Goal: Information Seeking & Learning: Find specific fact

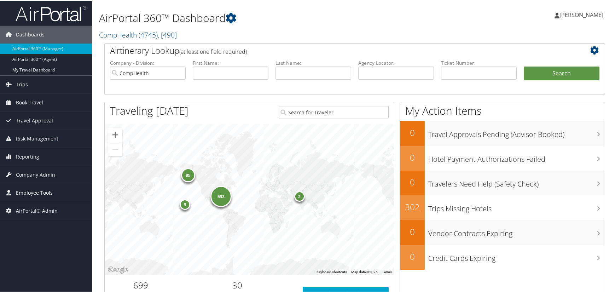
click at [33, 191] on span "Employee Tools" at bounding box center [34, 192] width 37 height 18
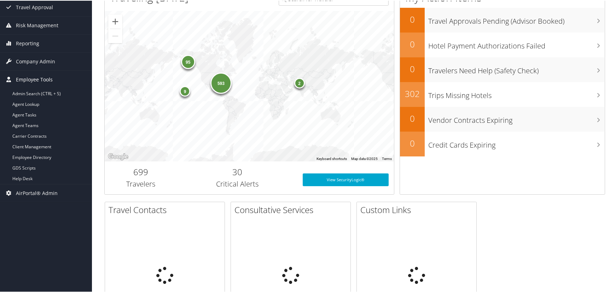
scroll to position [141, 0]
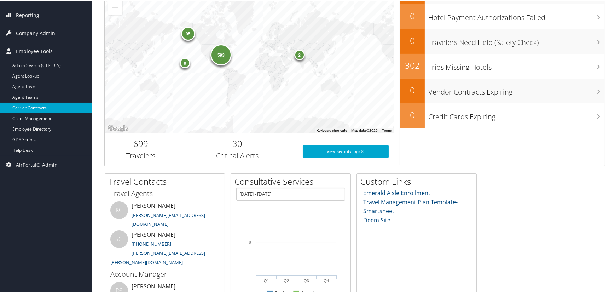
click at [28, 108] on link "Carrier Contracts" at bounding box center [46, 107] width 92 height 11
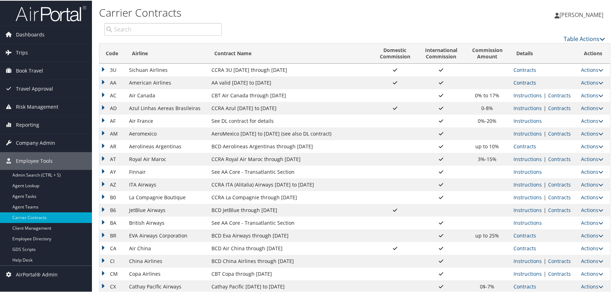
click at [525, 80] on link "Contracts" at bounding box center [524, 81] width 23 height 7
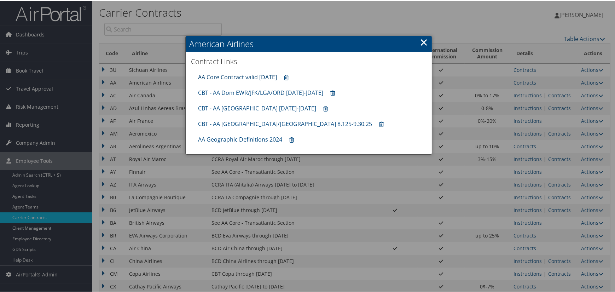
click at [247, 74] on link "AA Core Contract valid 30jun26" at bounding box center [237, 76] width 79 height 8
click at [28, 259] on div at bounding box center [308, 146] width 617 height 292
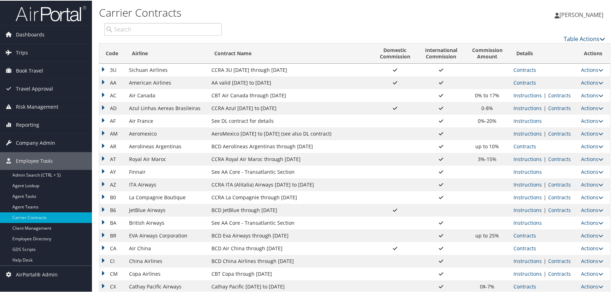
click at [28, 259] on link "Help Desk" at bounding box center [46, 259] width 92 height 11
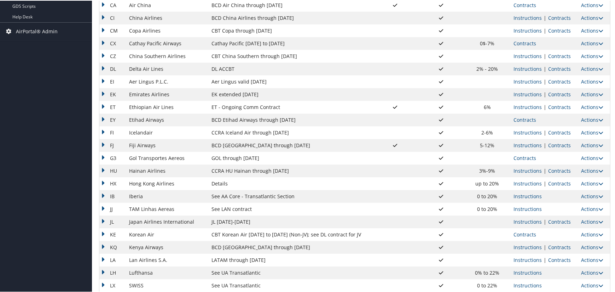
scroll to position [283, 0]
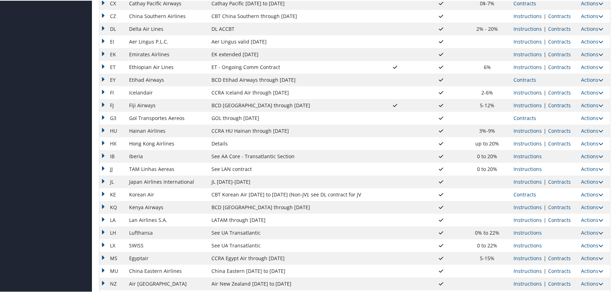
click at [558, 216] on link "Contracts" at bounding box center [559, 219] width 23 height 7
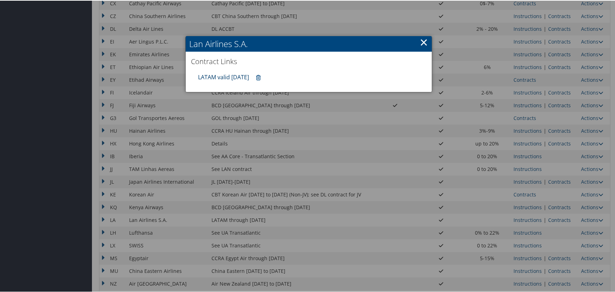
click at [240, 76] on link "LATAM valid 31DEC25" at bounding box center [223, 76] width 51 height 8
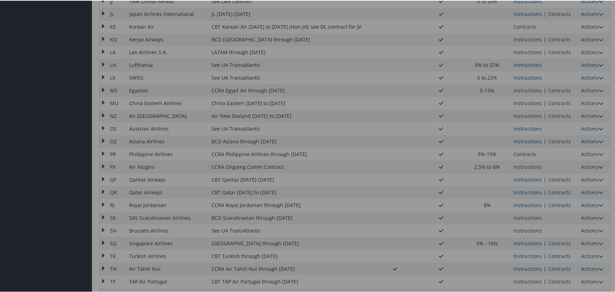
scroll to position [534, 0]
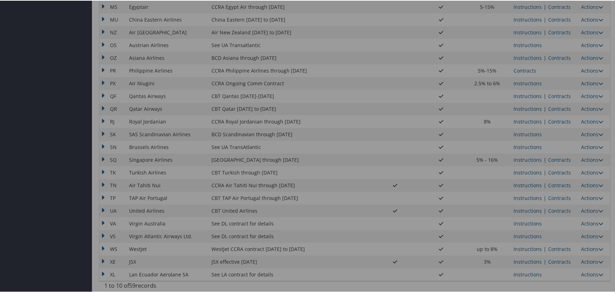
drag, startPoint x: 553, startPoint y: 210, endPoint x: 557, endPoint y: 209, distance: 4.6
click at [553, 210] on div at bounding box center [308, 146] width 617 height 292
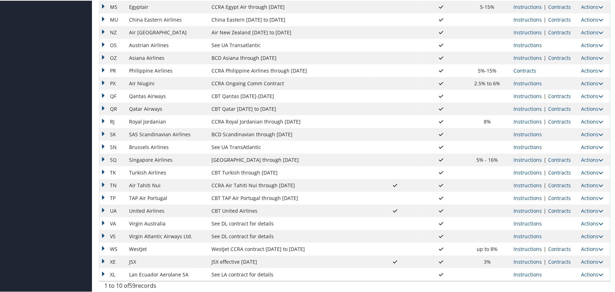
click at [557, 208] on link "Contracts" at bounding box center [559, 209] width 23 height 7
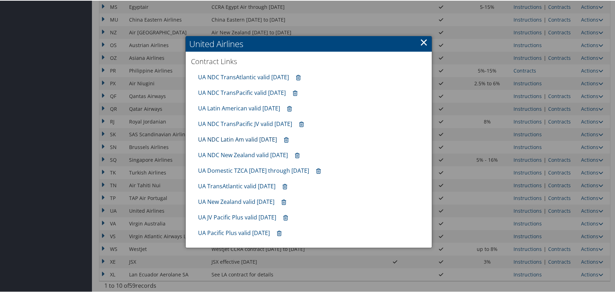
click at [259, 139] on link "UA NDC Latin Am valid 30sep25" at bounding box center [237, 139] width 79 height 8
click at [250, 74] on link "UA NDC TransAtlantic valid 30sep25" at bounding box center [243, 76] width 91 height 8
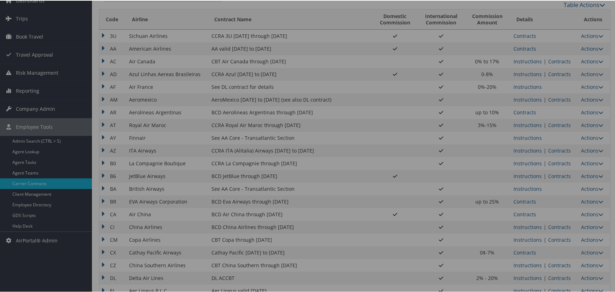
scroll to position [0, 0]
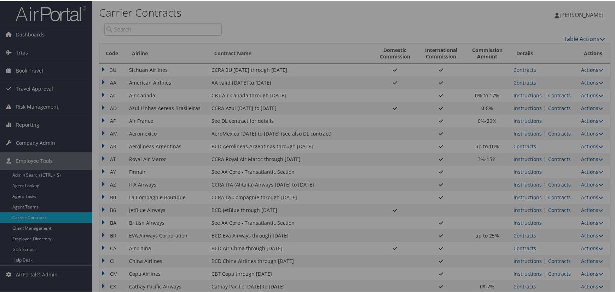
click at [523, 80] on div at bounding box center [308, 146] width 617 height 292
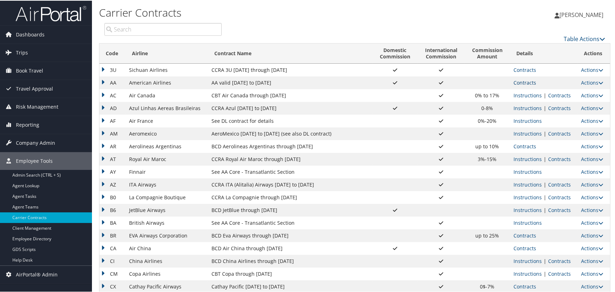
click at [522, 82] on link "Contracts" at bounding box center [524, 81] width 23 height 7
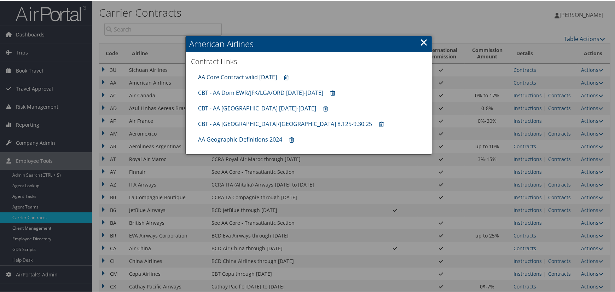
click at [247, 74] on link "AA Core Contract valid 30jun26" at bounding box center [237, 76] width 79 height 8
click at [420, 41] on link "×" at bounding box center [424, 41] width 8 height 14
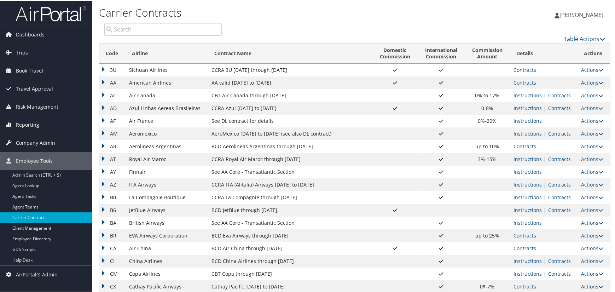
click at [32, 124] on span "Reporting" at bounding box center [27, 124] width 23 height 18
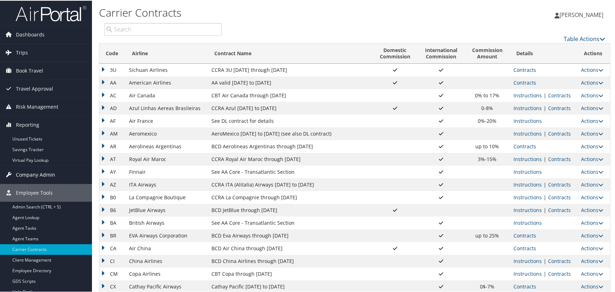
click at [38, 170] on span "Company Admin" at bounding box center [35, 174] width 39 height 18
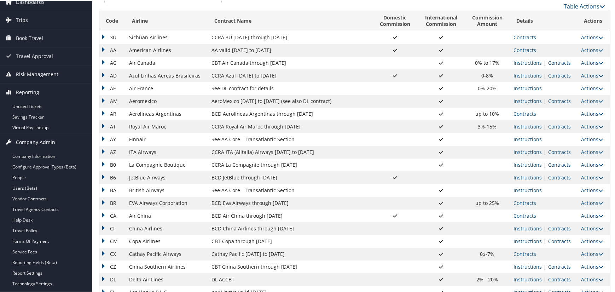
scroll to position [71, 0]
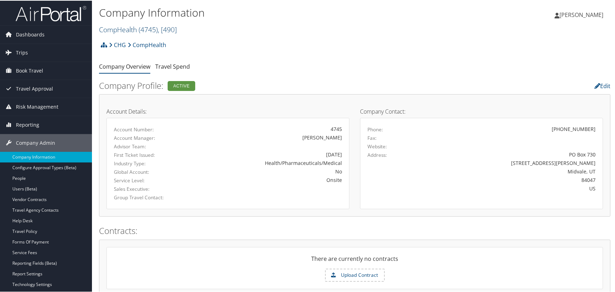
click at [176, 26] on span ", [ 490 ]" at bounding box center [167, 29] width 19 height 10
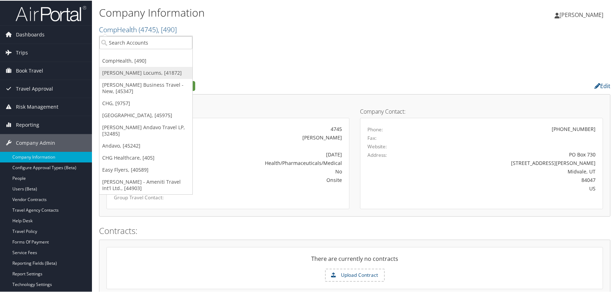
click at [138, 74] on link "Hayes Locums, [41872]" at bounding box center [145, 72] width 93 height 12
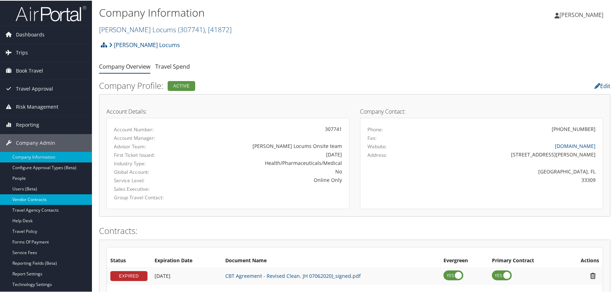
click at [44, 195] on link "Vendor Contracts" at bounding box center [46, 198] width 92 height 11
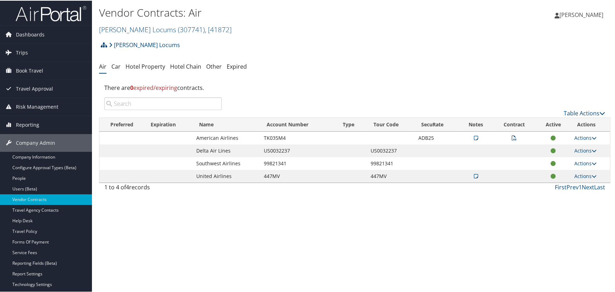
click at [275, 138] on td "TK035M4" at bounding box center [298, 137] width 76 height 13
click at [475, 139] on icon at bounding box center [476, 137] width 4 height 5
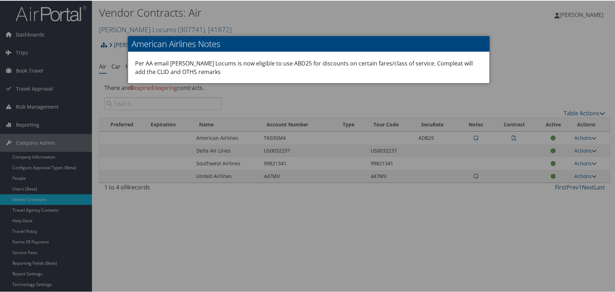
click at [516, 82] on div at bounding box center [308, 146] width 617 height 292
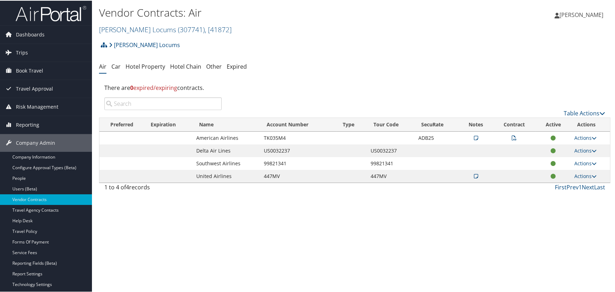
click at [273, 136] on td "TK035M4" at bounding box center [298, 137] width 76 height 13
copy td "TK035M4"
click at [281, 162] on td "99821341" at bounding box center [298, 162] width 76 height 13
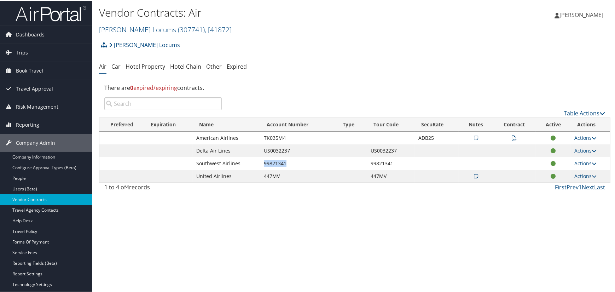
copy td "99821341"
click at [270, 136] on td "TK035M4" at bounding box center [298, 137] width 76 height 13
copy td "TK035M4"
